Goal: Task Accomplishment & Management: Use online tool/utility

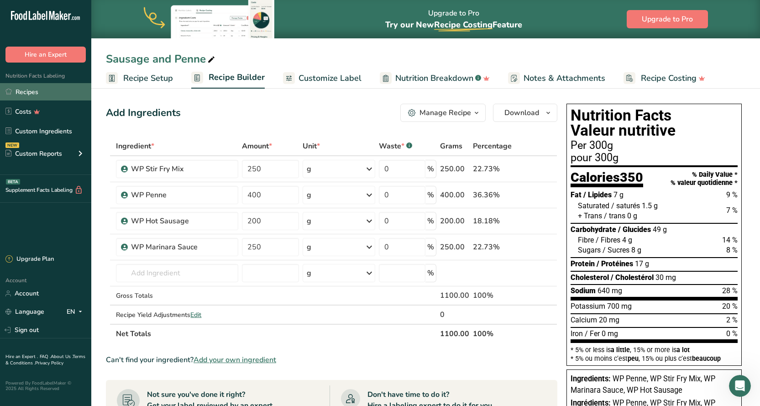
click at [39, 90] on link "Recipes" at bounding box center [45, 91] width 91 height 17
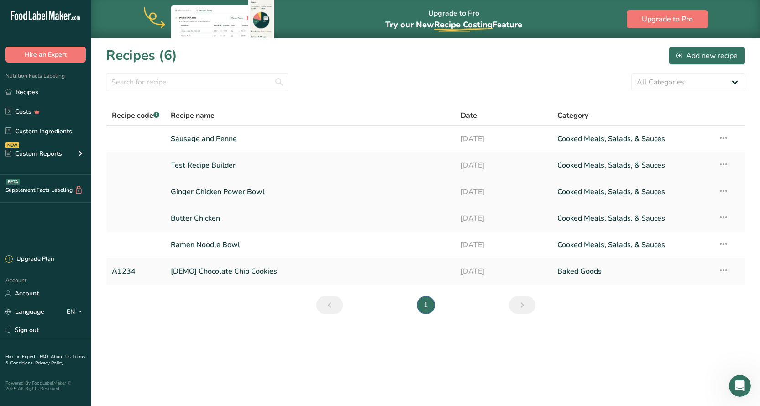
click at [203, 193] on link "Ginger Chicken Power Bowl" at bounding box center [310, 191] width 279 height 19
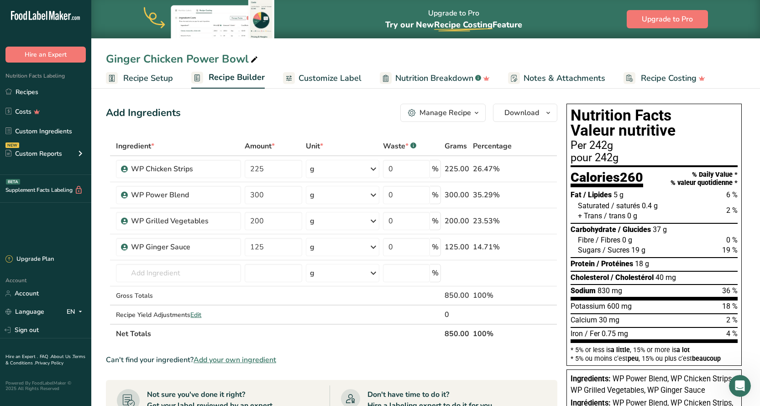
click at [141, 71] on link "Recipe Setup" at bounding box center [139, 78] width 67 height 21
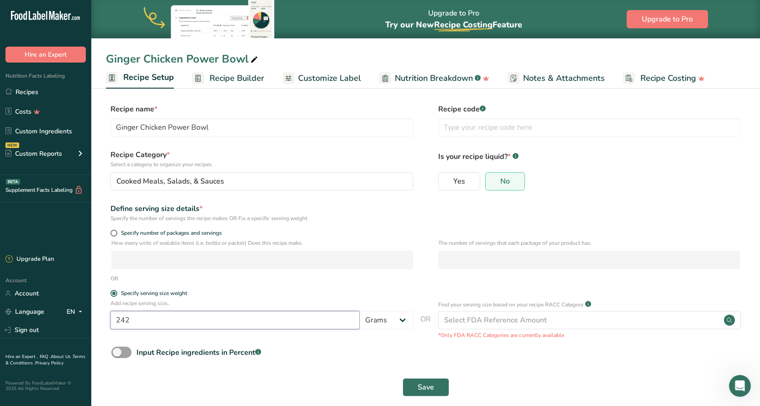
drag, startPoint x: 129, startPoint y: 323, endPoint x: 107, endPoint y: 323, distance: 22.4
click at [107, 323] on div "Add recipe serving size.. 242 Grams kg mg mcg lb oz l mL fl oz tbsp tsp cup qt …" at bounding box center [425, 319] width 639 height 40
type input "300"
click at [350, 350] on div "Input Recipe ingredients in Percent .a-a{fill:#347362;}.b-a{fill:#fff;}" at bounding box center [425, 355] width 639 height 19
click at [424, 385] on span "Save" at bounding box center [426, 387] width 16 height 11
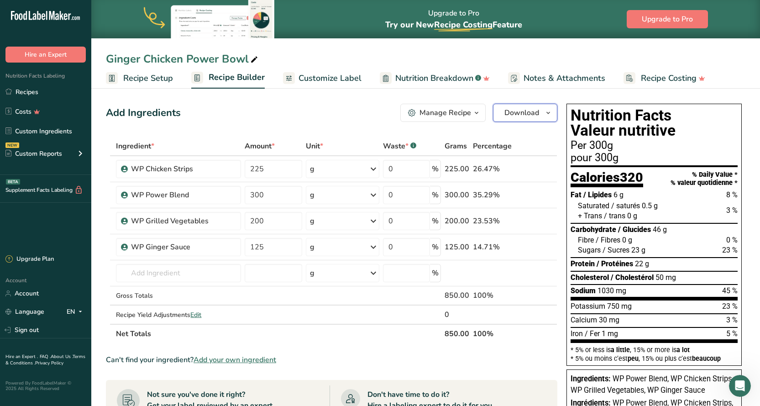
click at [550, 114] on icon "button" at bounding box center [547, 112] width 7 height 11
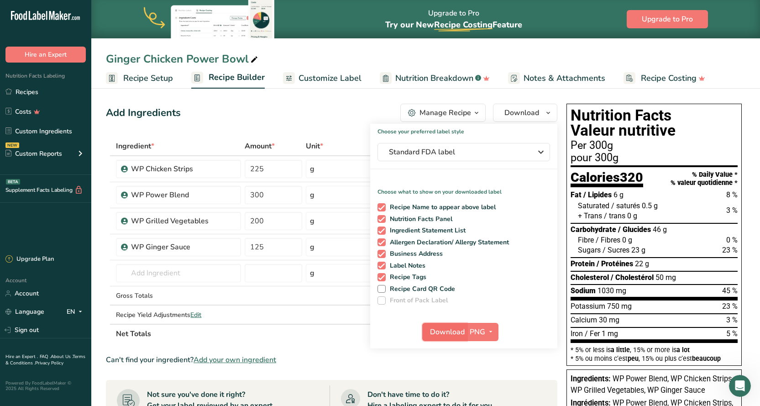
click at [446, 329] on span "Download" at bounding box center [447, 331] width 35 height 11
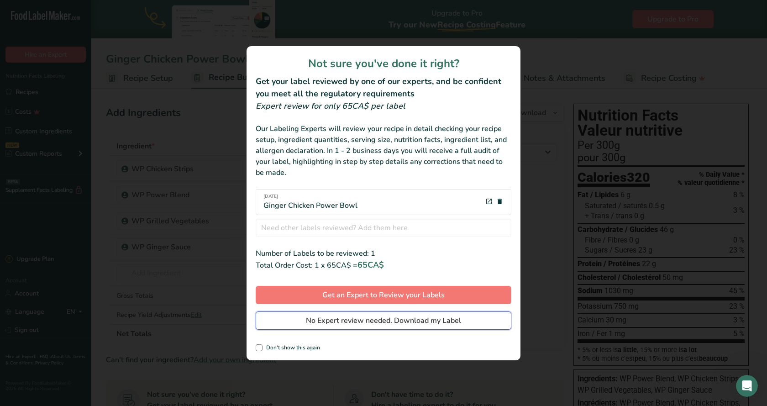
click at [452, 322] on span "No Expert review needed. Download my Label" at bounding box center [383, 320] width 155 height 11
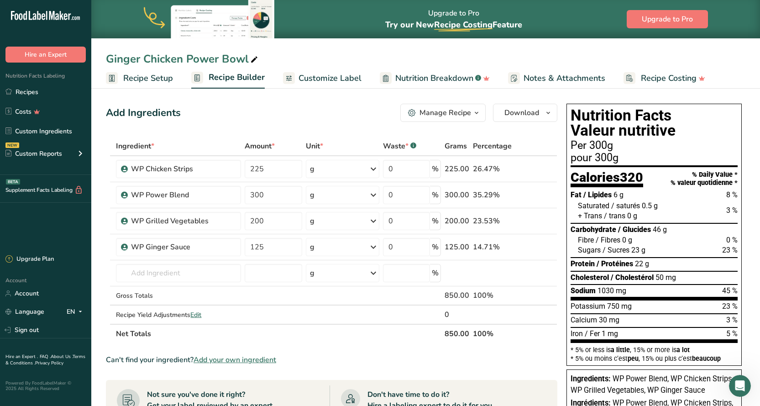
click at [160, 78] on span "Recipe Setup" at bounding box center [148, 78] width 50 height 12
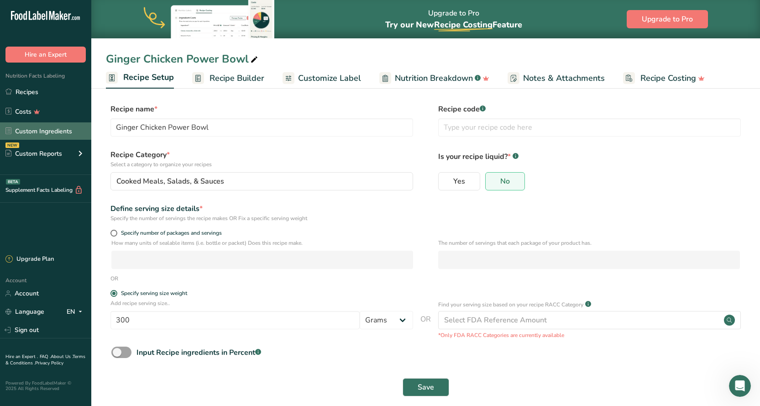
click at [58, 130] on link "Custom Ingredients" at bounding box center [45, 130] width 91 height 17
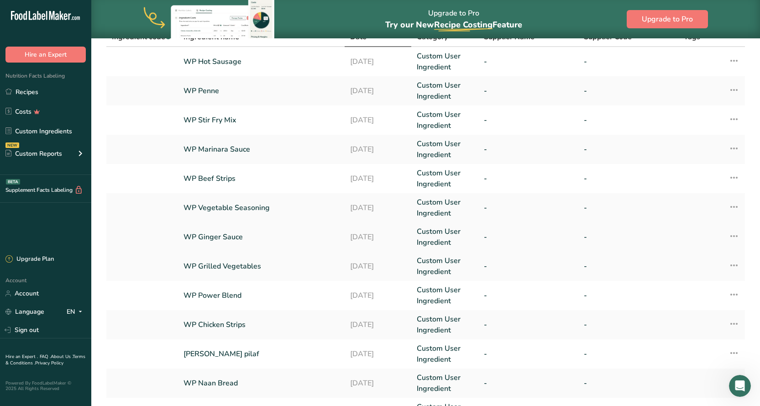
scroll to position [91, 0]
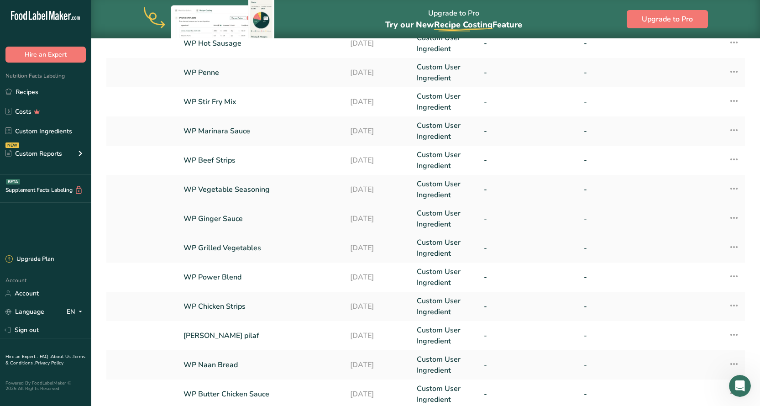
click at [215, 216] on link "WP Ginger Sauce" at bounding box center [261, 218] width 156 height 11
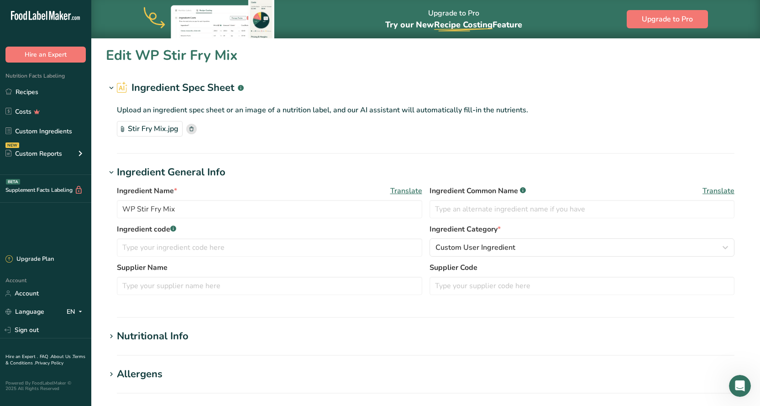
type input "WP Ginger Sauce"
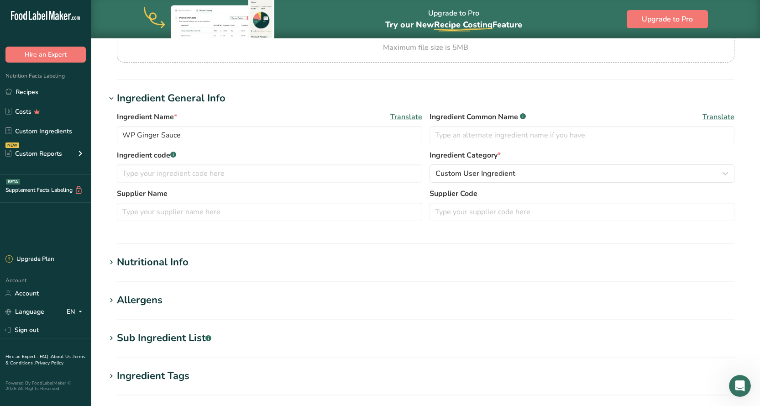
scroll to position [111, 0]
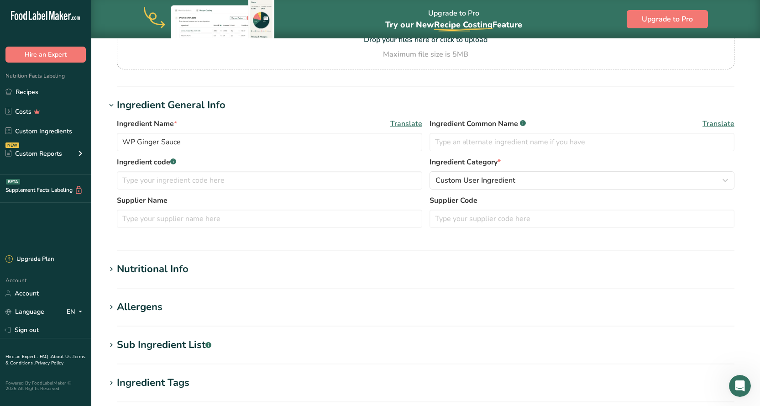
click at [173, 266] on div "Nutritional Info" at bounding box center [153, 268] width 72 height 15
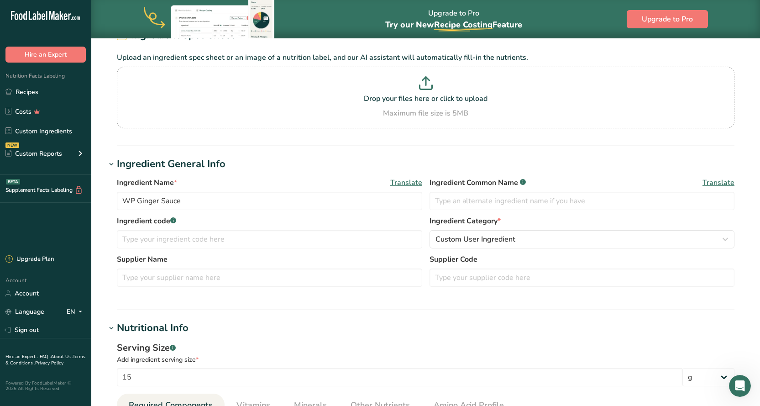
scroll to position [0, 0]
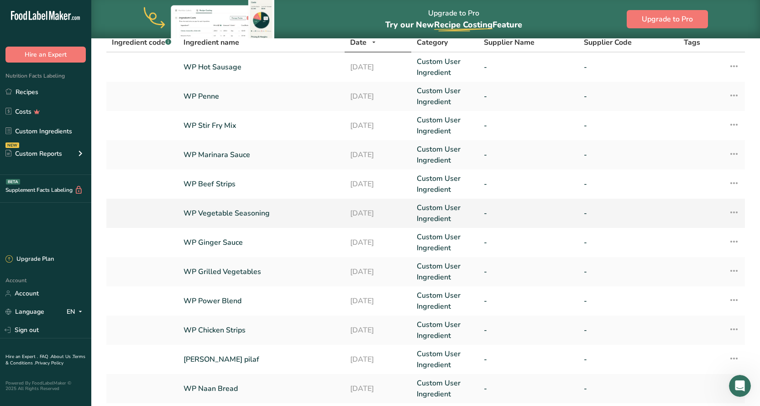
scroll to position [91, 0]
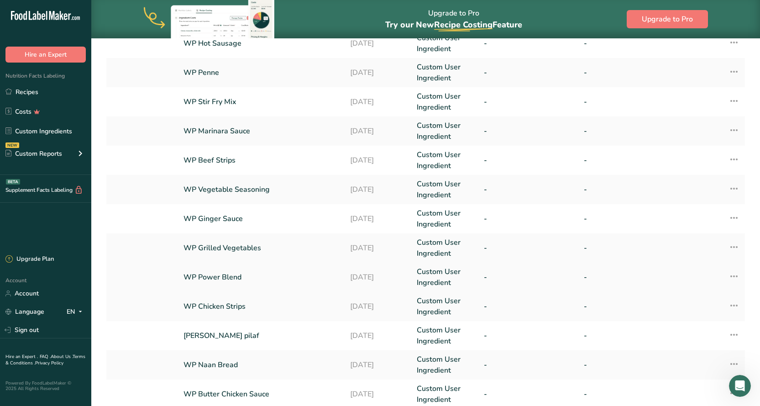
click at [226, 274] on link "WP Power Blend" at bounding box center [261, 277] width 156 height 11
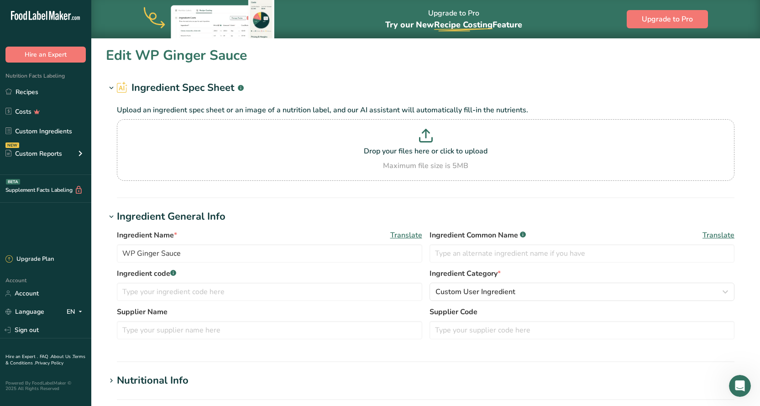
type input "WP Power Blend"
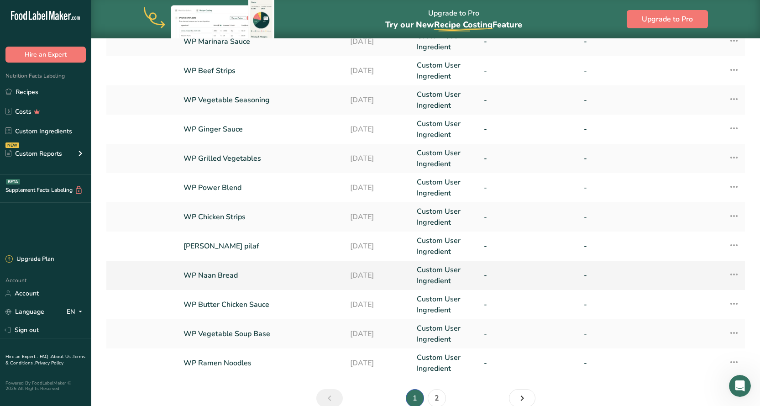
scroll to position [180, 0]
click at [223, 214] on link "WP Chicken Strips" at bounding box center [261, 217] width 156 height 11
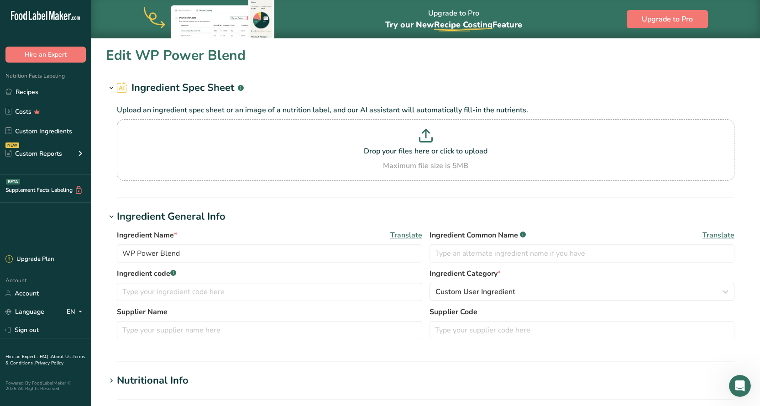
type input "WP Chicken Strips"
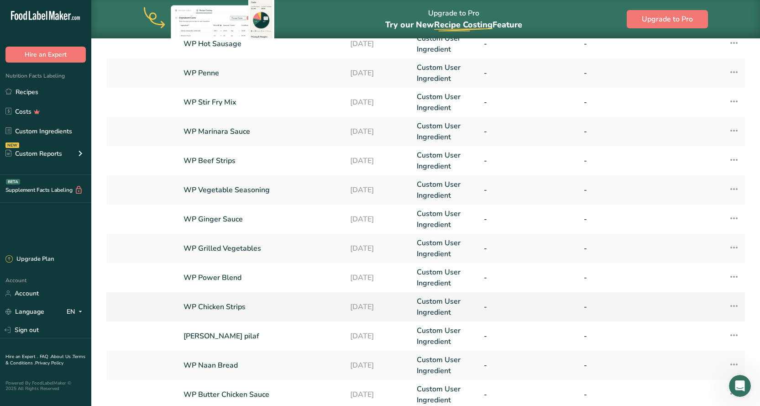
scroll to position [91, 0]
click at [229, 307] on link "WP Chicken Strips" at bounding box center [261, 306] width 156 height 11
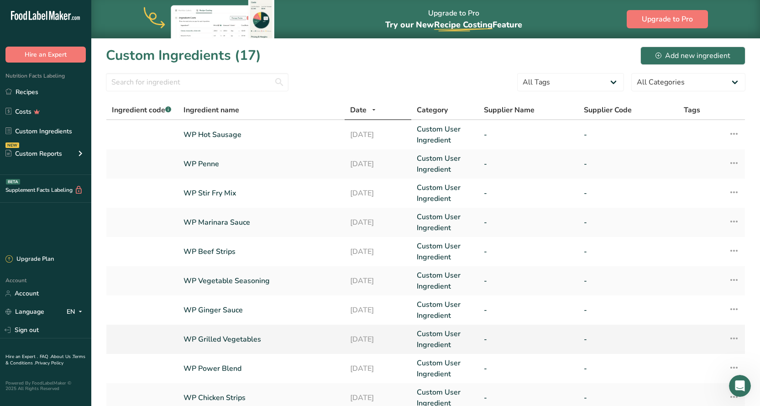
click at [228, 338] on link "WP Grilled Vegetables" at bounding box center [261, 339] width 156 height 11
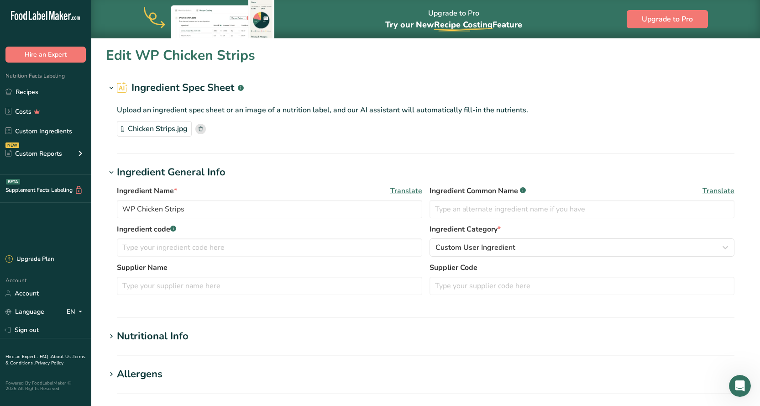
type input "WP Grilled Vegetables"
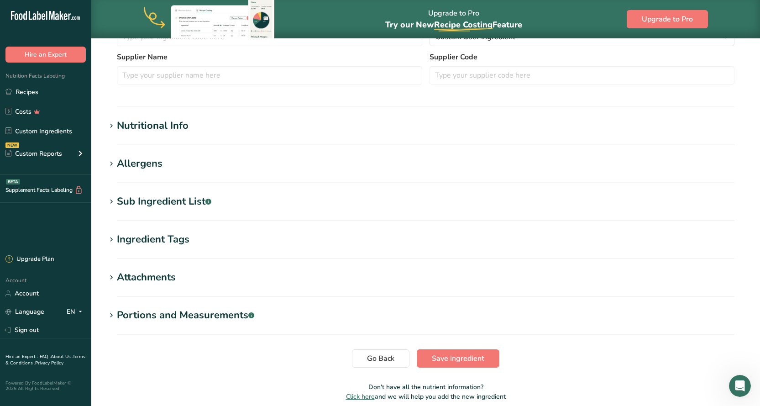
scroll to position [203, 0]
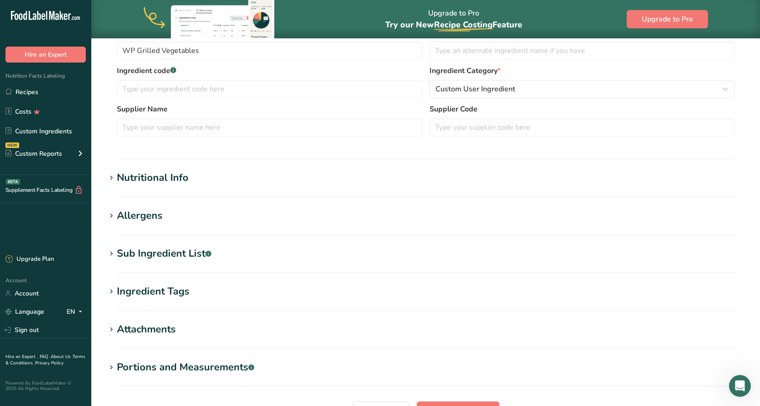
click at [162, 170] on div "Nutritional Info" at bounding box center [153, 177] width 72 height 15
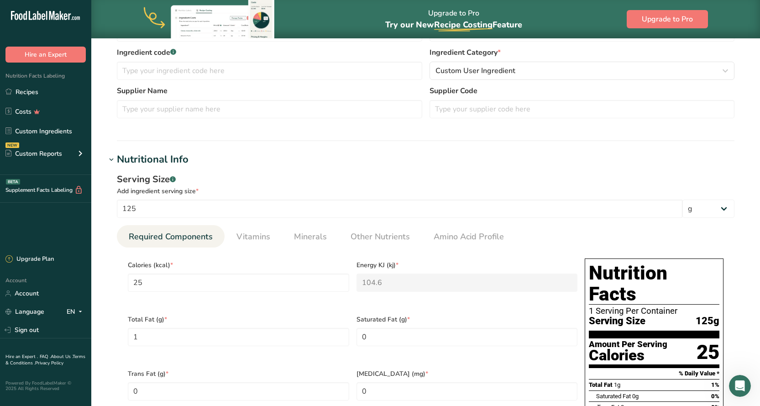
scroll to position [14, 0]
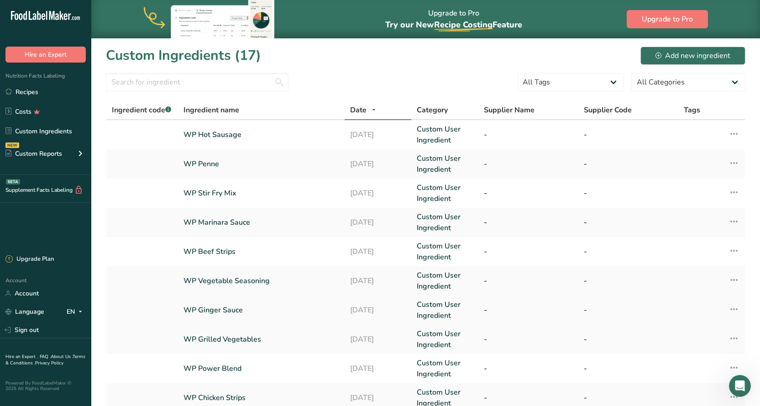
click at [227, 307] on link "WP Ginger Sauce" at bounding box center [261, 309] width 156 height 11
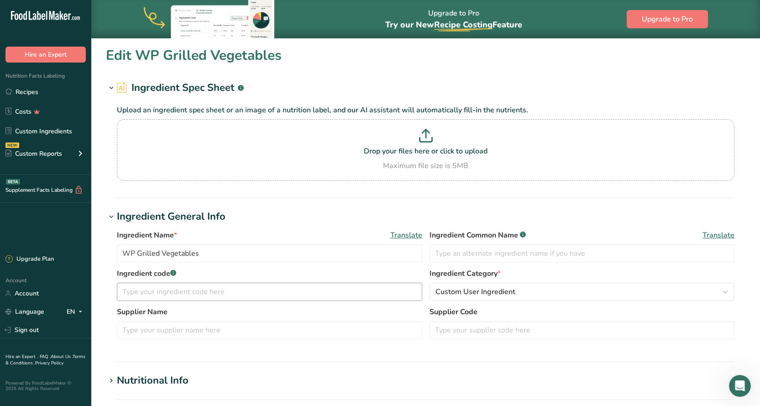
type input "WP Ginger Sauce"
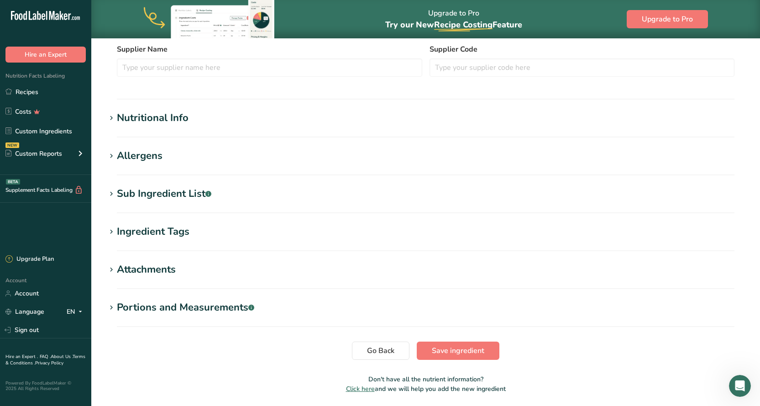
scroll to position [294, 0]
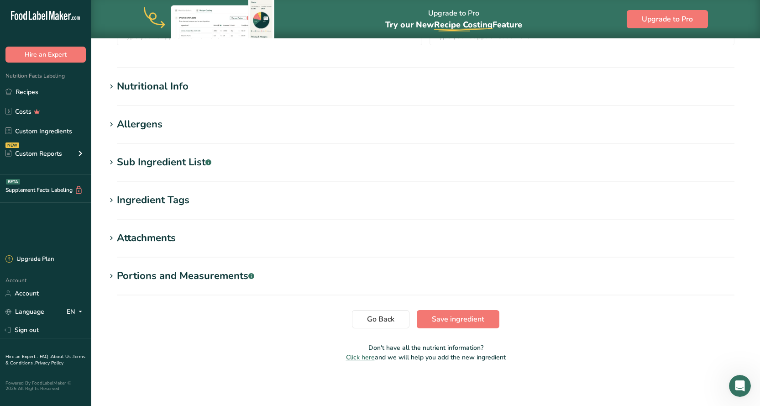
click at [143, 90] on div "Nutritional Info" at bounding box center [153, 86] width 72 height 15
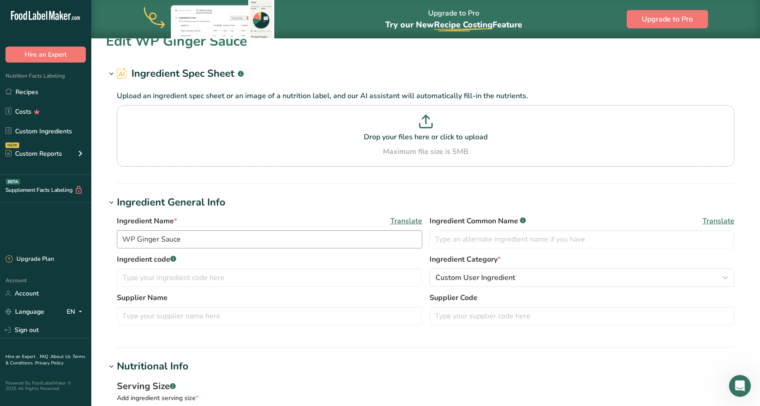
scroll to position [0, 0]
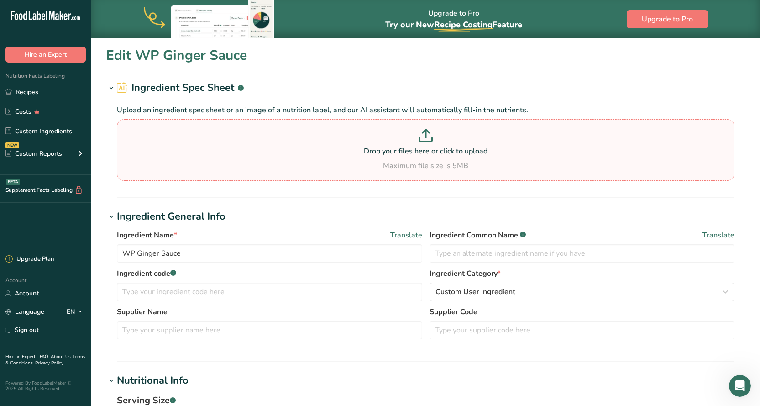
click at [444, 141] on p at bounding box center [425, 137] width 613 height 17
click at [444, 141] on input "Drop your files here or click to upload Maximum file size is 5MB" at bounding box center [425, 150] width 617 height 62
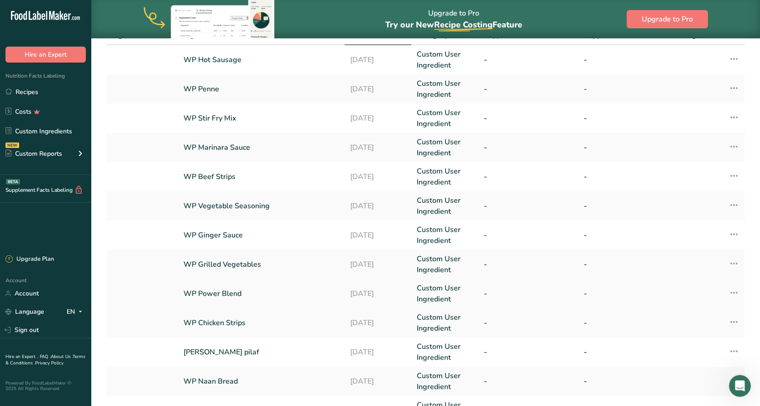
scroll to position [91, 0]
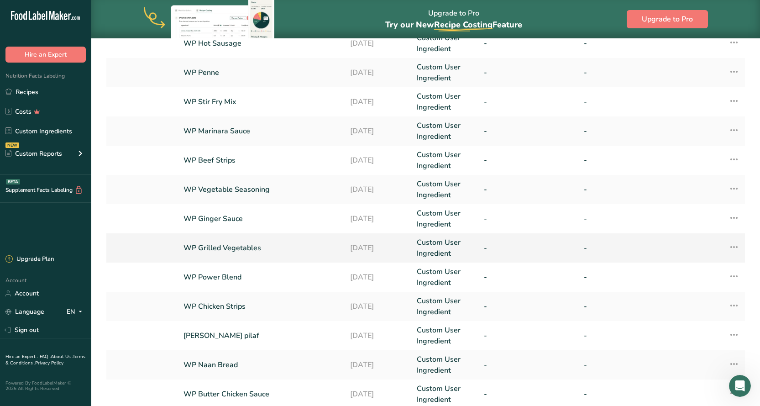
click at [241, 250] on link "WP Grilled Vegetables" at bounding box center [261, 247] width 156 height 11
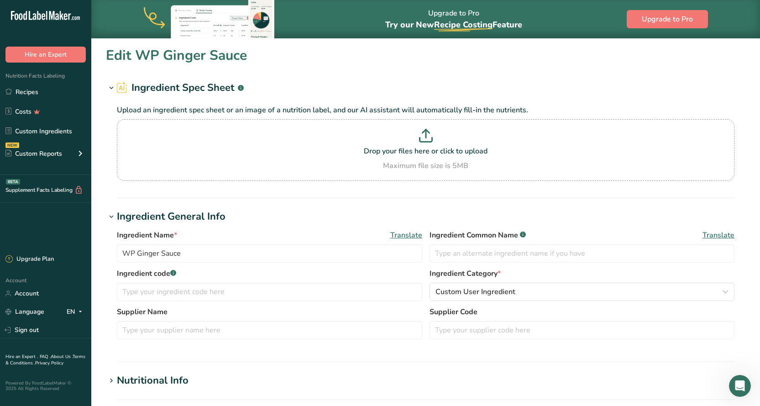
type input "WP Grilled Vegetables"
